Goal: Task Accomplishment & Management: Manage account settings

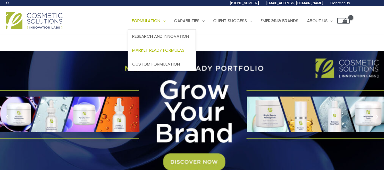
click at [132, 53] on span "Market Ready Formulas" at bounding box center [158, 50] width 52 height 6
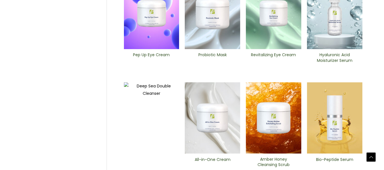
scroll to position [199, 0]
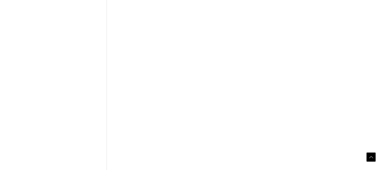
scroll to position [427, 0]
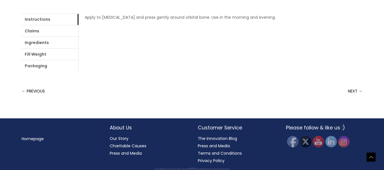
scroll to position [341, 0]
click at [77, 48] on link "Ingredients" at bounding box center [50, 42] width 57 height 11
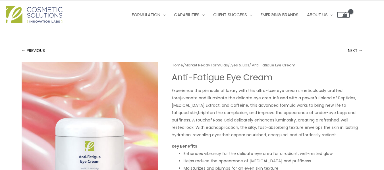
scroll to position [0, 0]
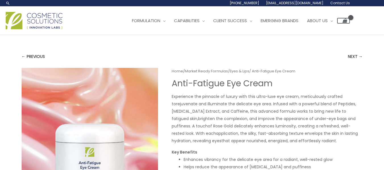
click at [0, 0] on span "[PHONE_NUMBER]" at bounding box center [0, 0] width 0 height 0
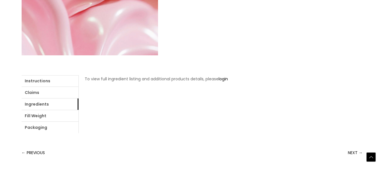
scroll to position [199, 0]
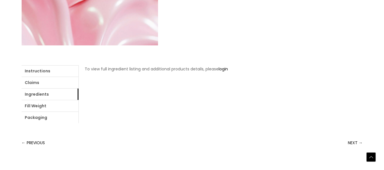
drag, startPoint x: 172, startPoint y: 54, endPoint x: 334, endPoint y: 115, distance: 173.0
copy div "Anti-Fatigue Eye Cream Experience the pinnacle of luxury with this ultra-luxe e…"
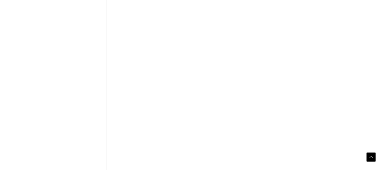
scroll to position [313, 0]
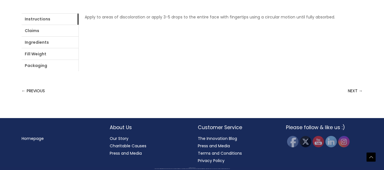
scroll to position [341, 0]
click at [54, 36] on link "Claims" at bounding box center [50, 30] width 57 height 11
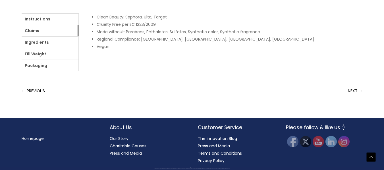
scroll to position [256, 0]
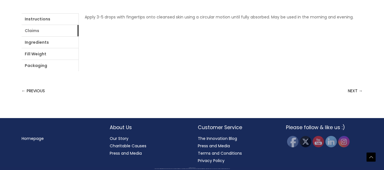
scroll to position [341, 0]
click at [79, 71] on link "Packaging" at bounding box center [50, 65] width 57 height 11
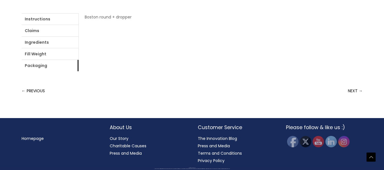
scroll to position [284, 0]
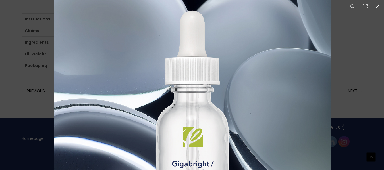
click at [378, 6] on button "Close (Esc)" at bounding box center [378, 6] width 13 height 13
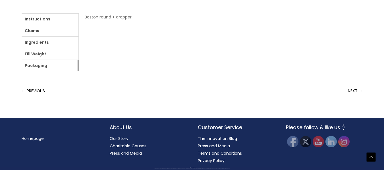
scroll to position [247, 0]
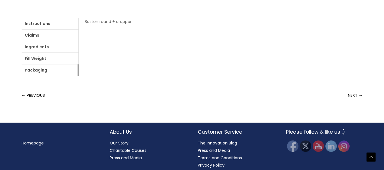
drag, startPoint x: 171, startPoint y: 6, endPoint x: 189, endPoint y: 24, distance: 26.6
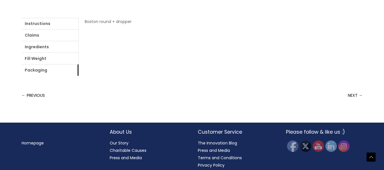
copy div "Gigabright / Biobright Brightening Serum​ Giga Bright/Bio Bright Serum blends t…"
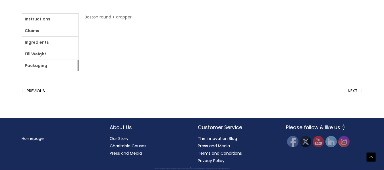
scroll to position [360, 0]
click at [33, 25] on link "Instructions" at bounding box center [50, 18] width 57 height 11
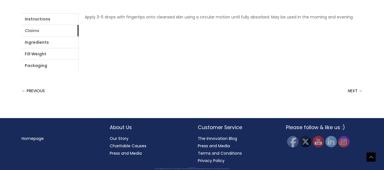
click at [52, 36] on link "Claims" at bounding box center [50, 30] width 57 height 11
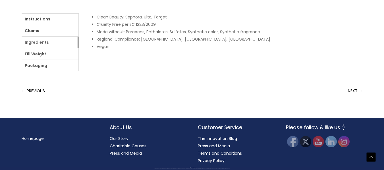
click at [79, 48] on link "Ingredients" at bounding box center [50, 42] width 57 height 11
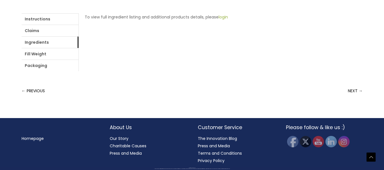
click at [219, 20] on link "login" at bounding box center [223, 17] width 9 height 6
click at [79, 48] on link "Ingredients" at bounding box center [50, 42] width 57 height 11
click at [219, 20] on link "login" at bounding box center [223, 17] width 9 height 6
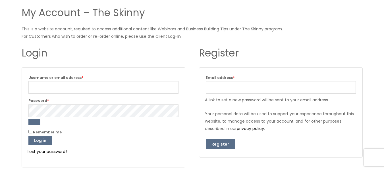
scroll to position [57, 0]
click at [234, 87] on input "Email address * Required" at bounding box center [281, 87] width 150 height 13
type input "[EMAIL_ADDRESS][DOMAIN_NAME]"
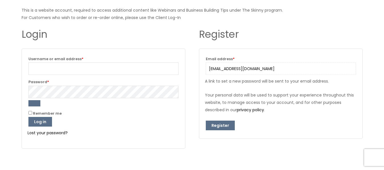
scroll to position [85, 0]
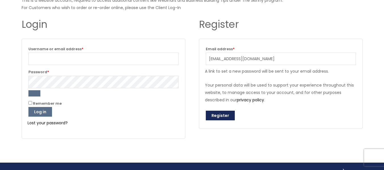
click at [223, 116] on button "Register" at bounding box center [220, 116] width 29 height 10
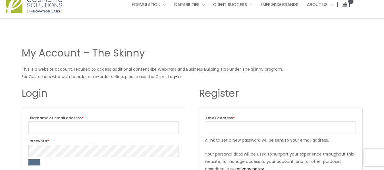
scroll to position [57, 0]
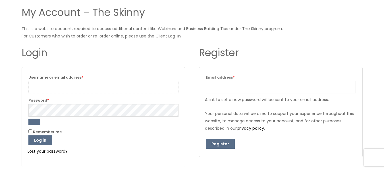
click at [64, 88] on input "Username or email address * Required" at bounding box center [103, 87] width 150 height 13
type input "[EMAIL_ADDRESS][DOMAIN_NAME]"
click at [47, 152] on link "Lost your password?" at bounding box center [48, 152] width 40 height 6
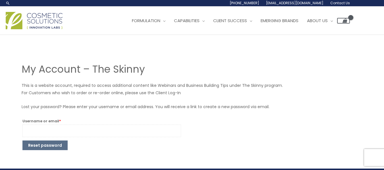
click at [88, 128] on input "Username or email * Required" at bounding box center [101, 131] width 159 height 13
type input "[EMAIL_ADDRESS][DOMAIN_NAME]"
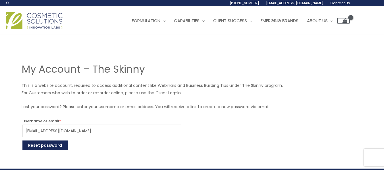
click at [41, 145] on button "Reset password" at bounding box center [44, 146] width 45 height 10
